Goal: Entertainment & Leisure: Browse casually

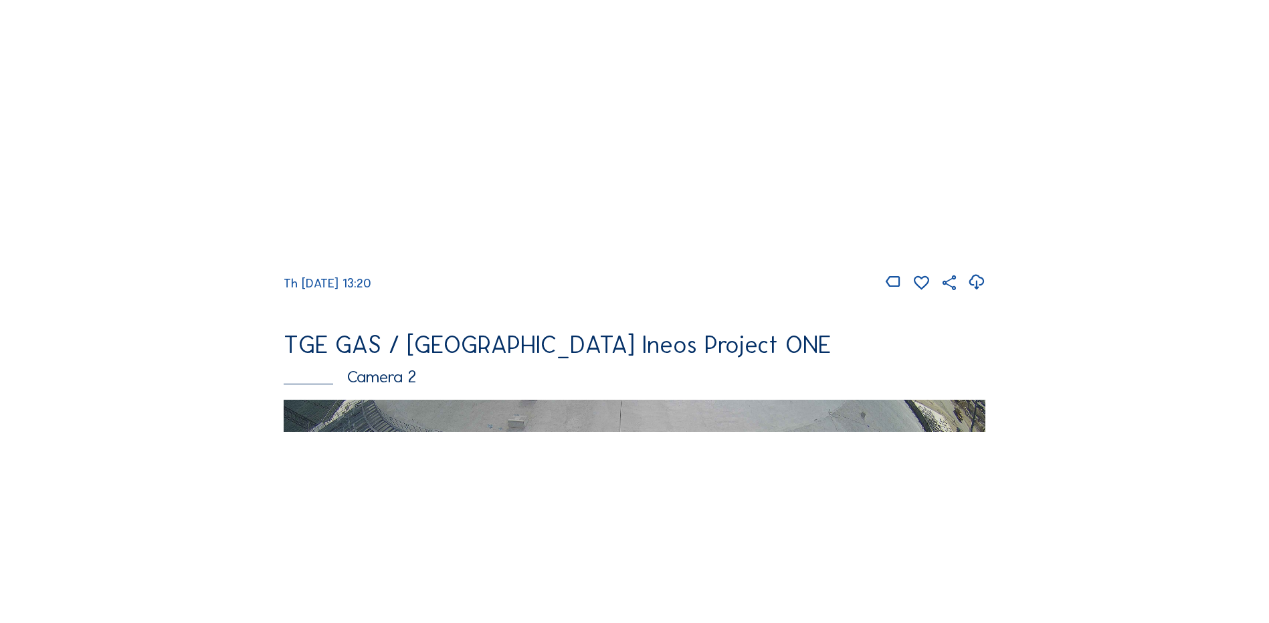
scroll to position [401, 0]
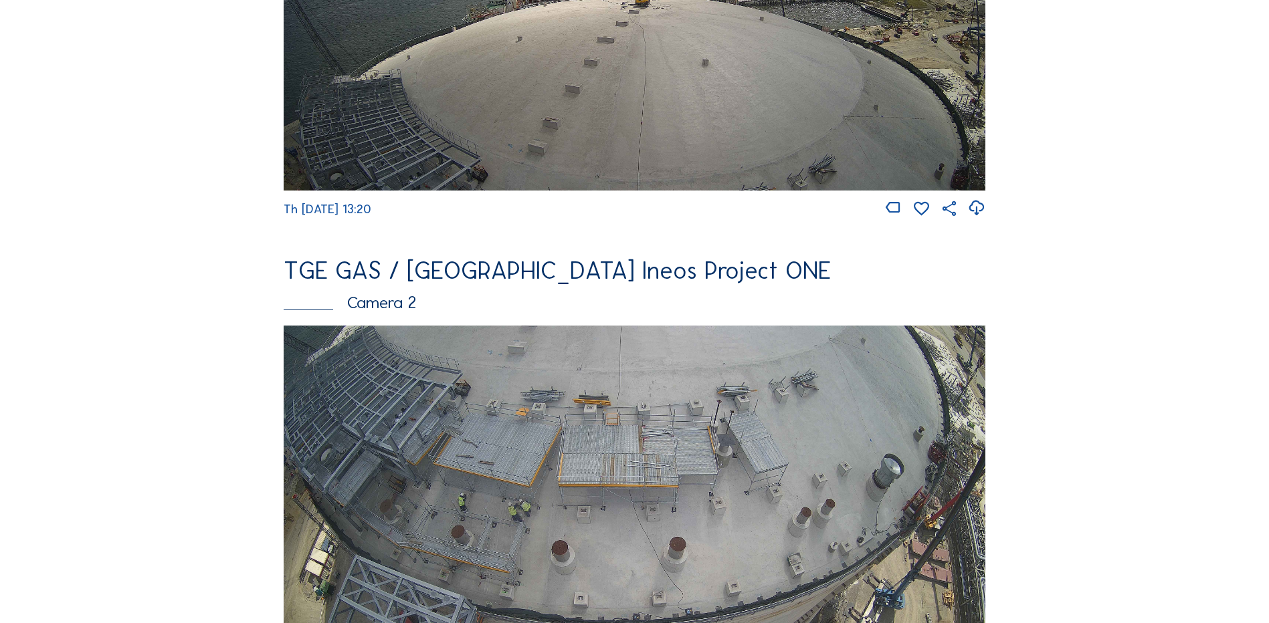
click at [560, 435] on img at bounding box center [634, 523] width 701 height 395
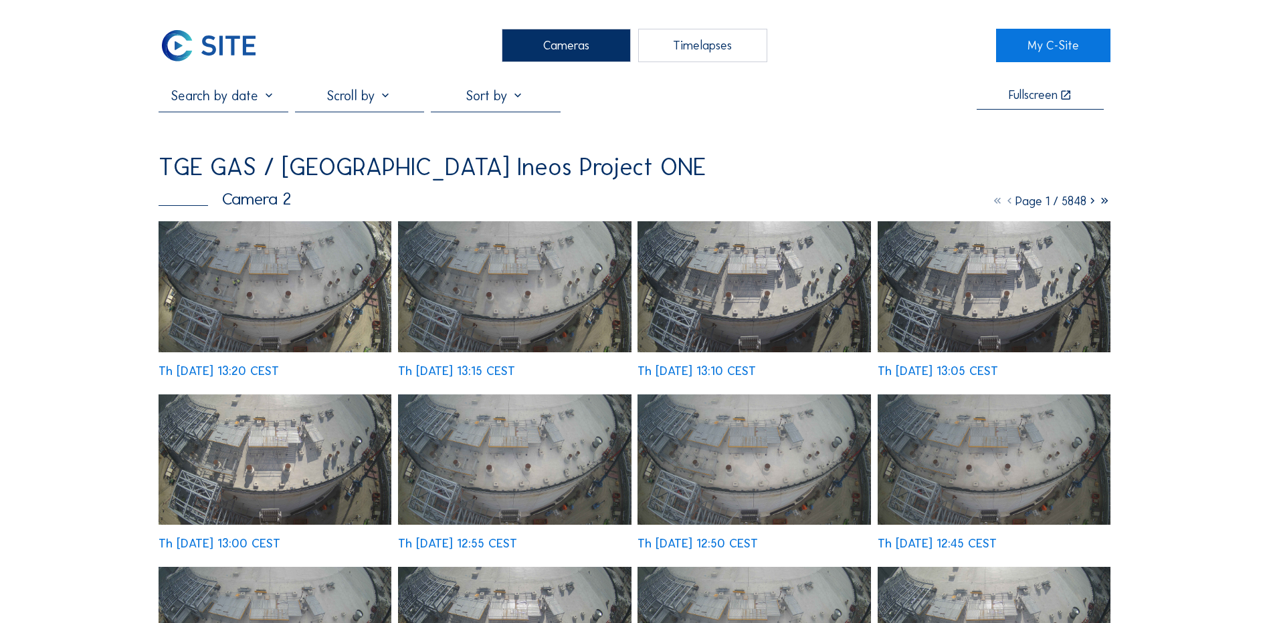
click at [238, 255] on img at bounding box center [274, 286] width 233 height 131
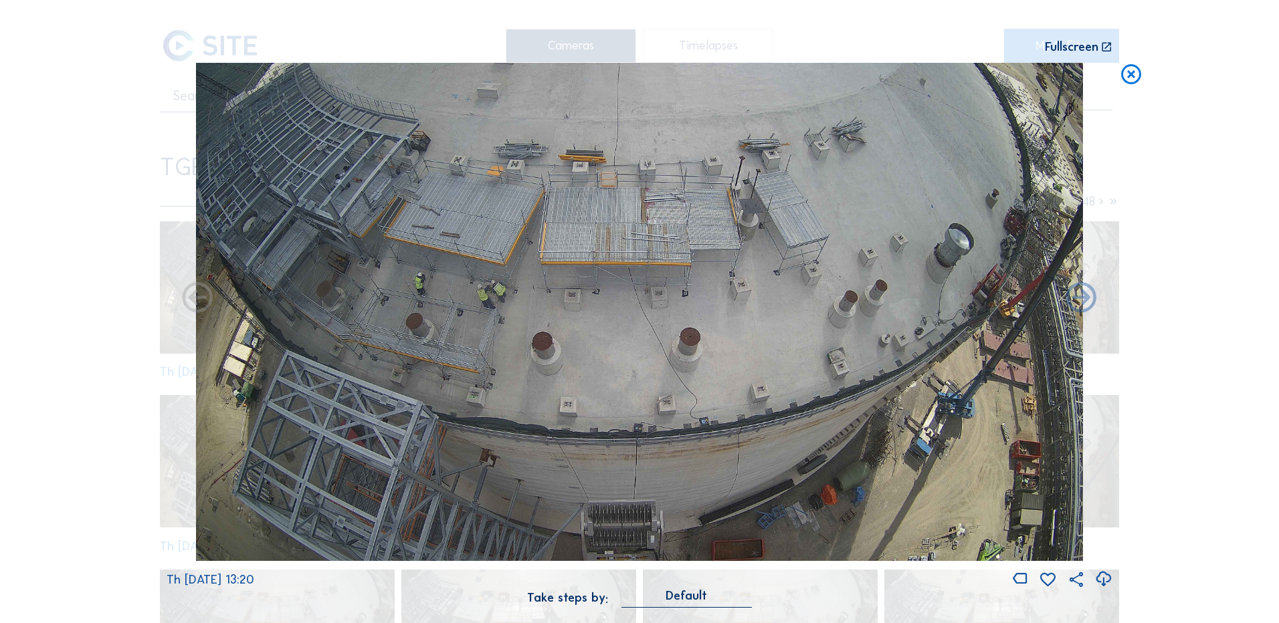
click at [1100, 578] on icon at bounding box center [1103, 579] width 18 height 22
click at [45, 428] on div "Scroll to travel through time | Press 'Alt' Button + Scroll to Zoom | Click and…" at bounding box center [639, 311] width 1279 height 623
click at [1135, 78] on icon at bounding box center [1131, 75] width 24 height 25
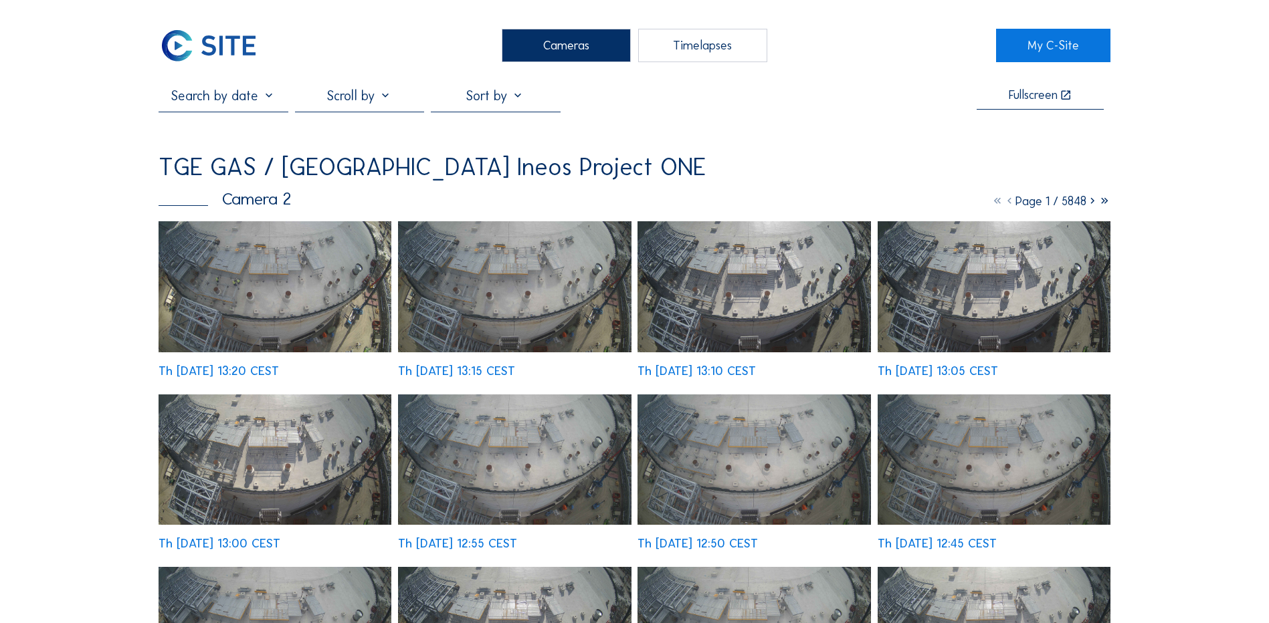
click at [572, 41] on div "Cameras" at bounding box center [566, 45] width 129 height 33
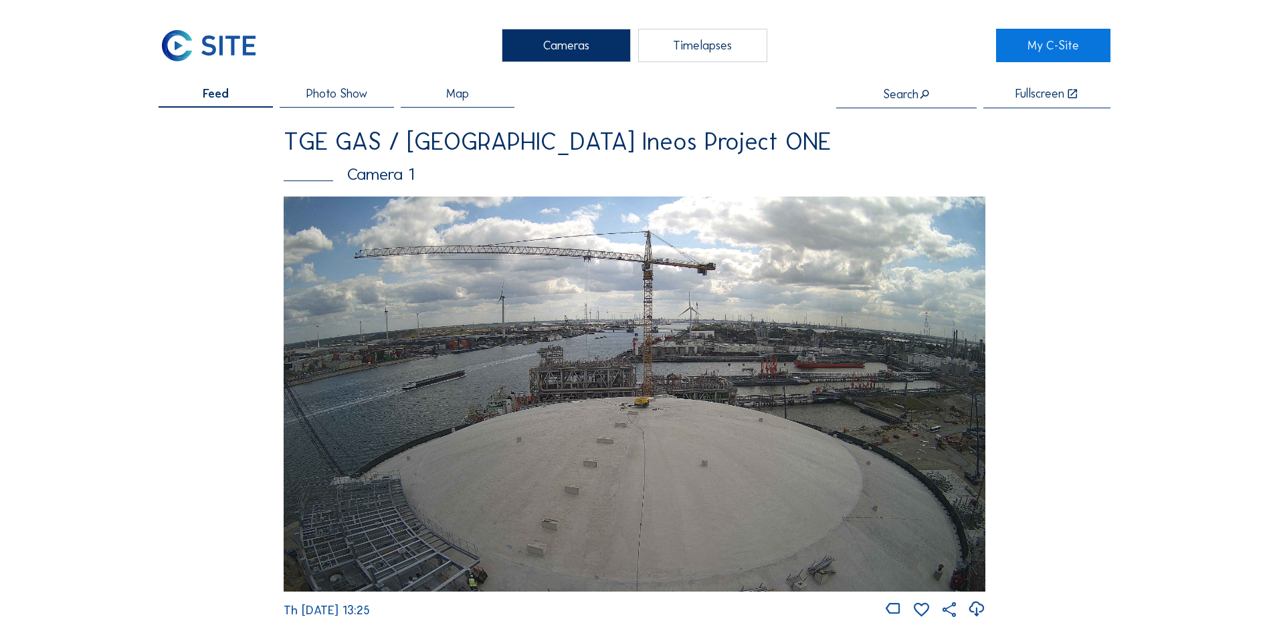
click at [574, 430] on img at bounding box center [634, 394] width 701 height 395
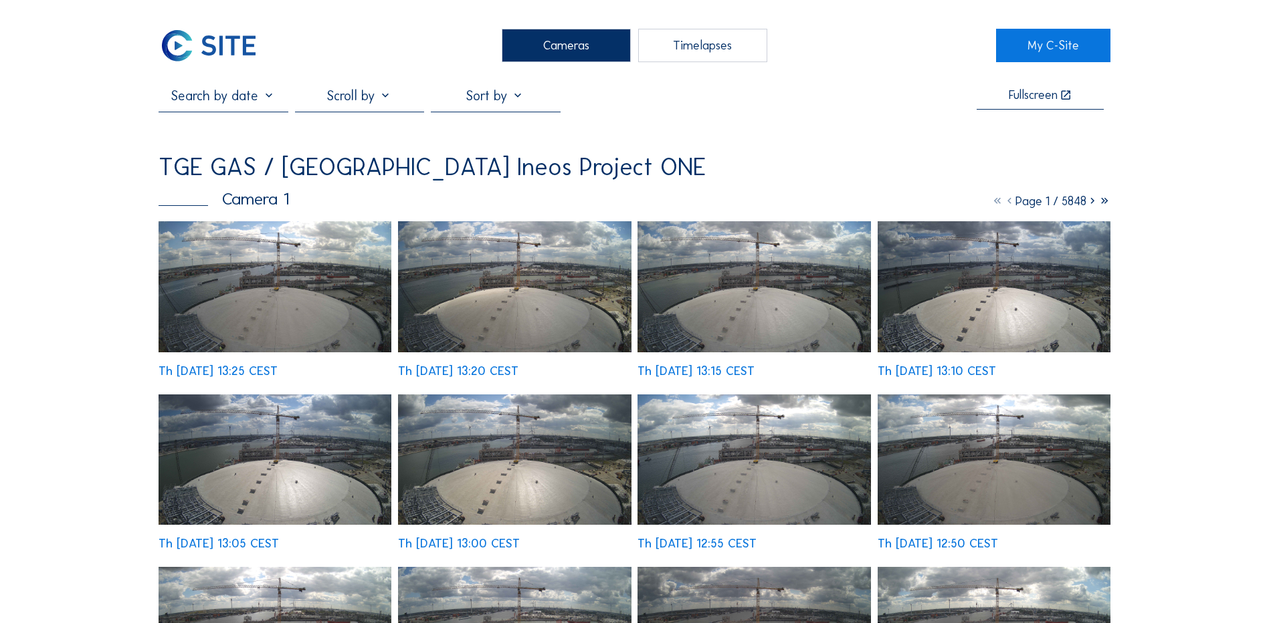
click at [266, 284] on img at bounding box center [274, 286] width 233 height 131
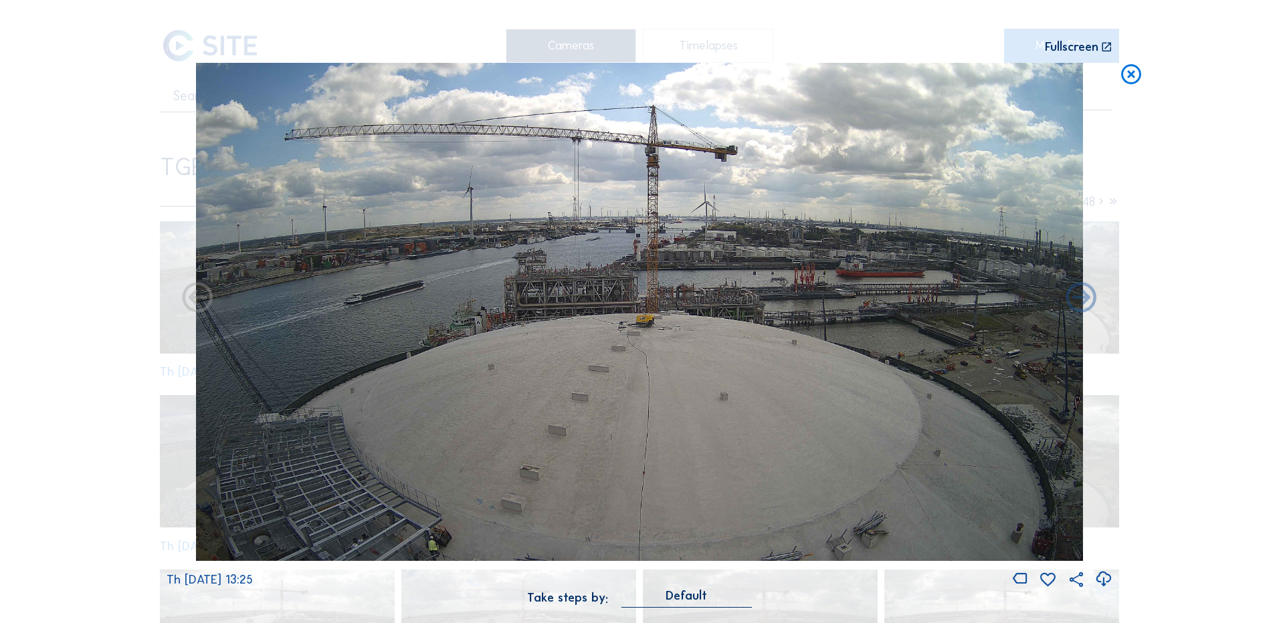
click at [1103, 584] on icon at bounding box center [1103, 579] width 18 height 22
drag, startPoint x: 1208, startPoint y: 435, endPoint x: 1197, endPoint y: 411, distance: 26.6
click at [1208, 435] on div "Scroll to travel through time | Press 'Alt' Button + Scroll to Zoom | Click and…" at bounding box center [639, 311] width 1279 height 623
click at [1127, 70] on icon at bounding box center [1131, 75] width 24 height 25
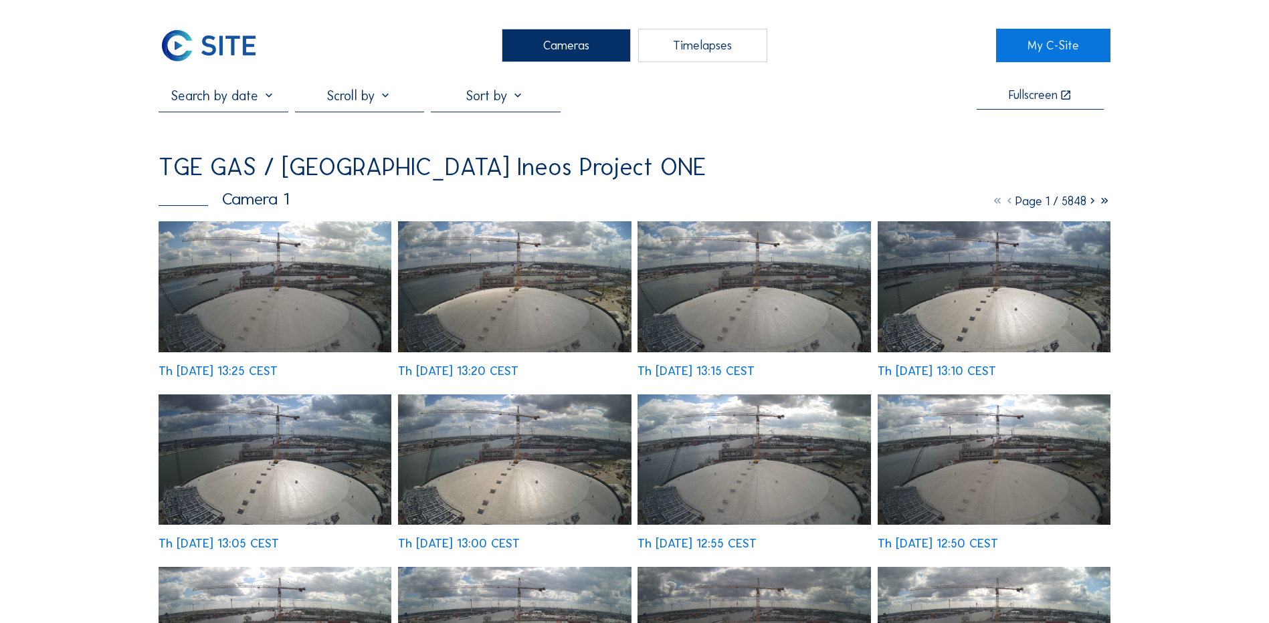
click at [561, 49] on div "Cameras" at bounding box center [566, 45] width 129 height 33
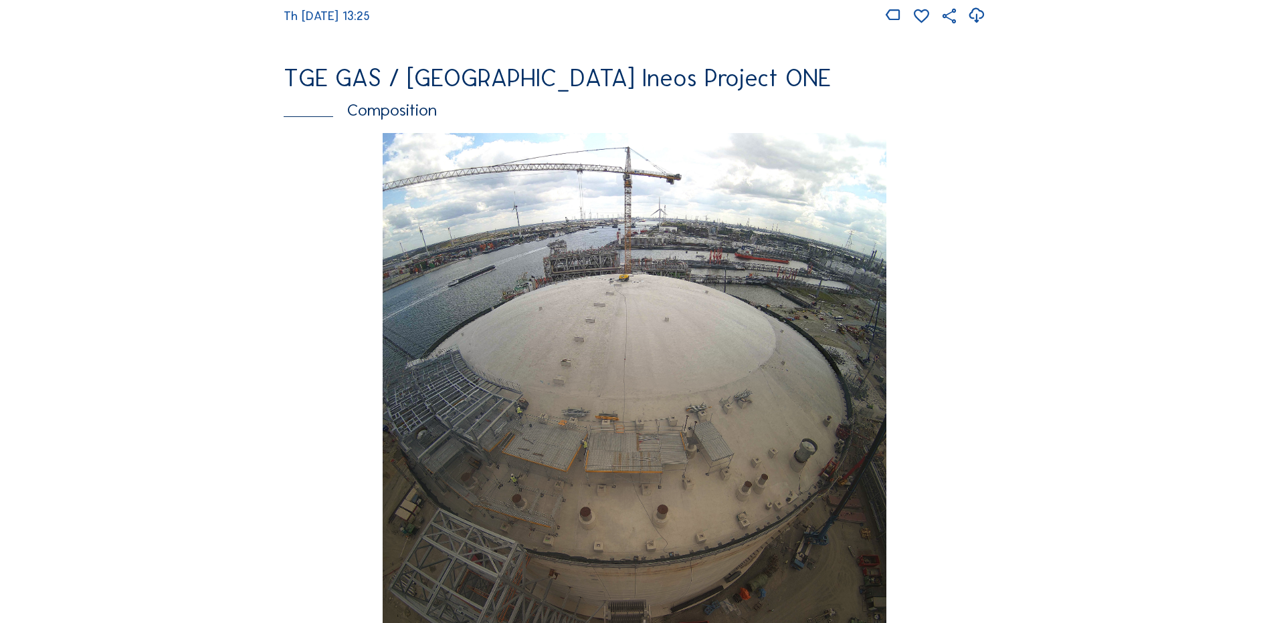
scroll to position [1605, 0]
